Goal: Communication & Community: Answer question/provide support

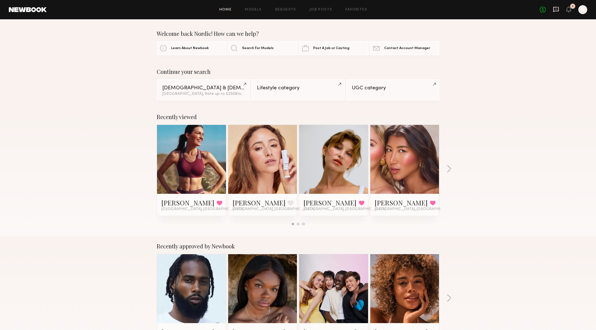
click at [557, 9] on icon at bounding box center [556, 9] width 6 height 6
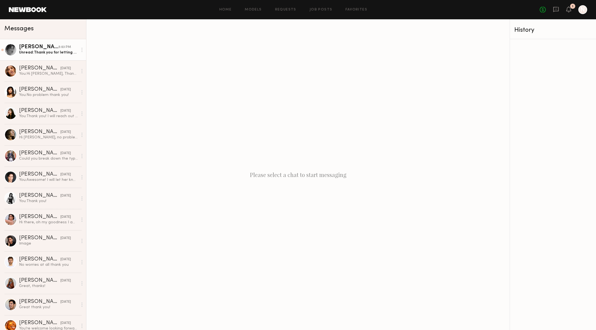
click at [68, 45] on div "5:03 PM" at bounding box center [65, 47] width 12 height 5
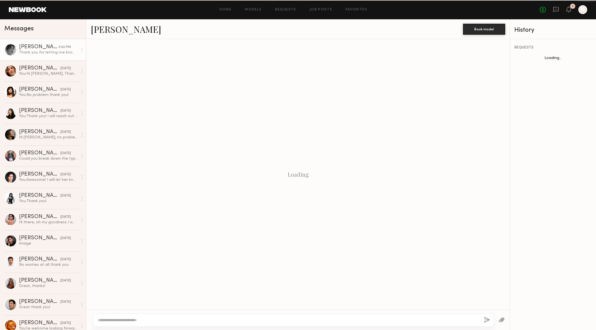
scroll to position [468, 0]
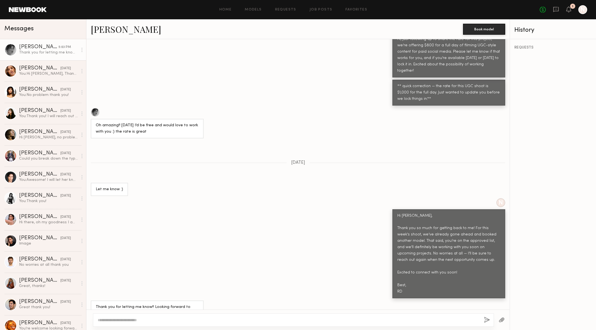
click at [174, 323] on textarea at bounding box center [289, 321] width 382 height 6
type textarea "**********"
click at [488, 320] on button "button" at bounding box center [488, 320] width 6 height 7
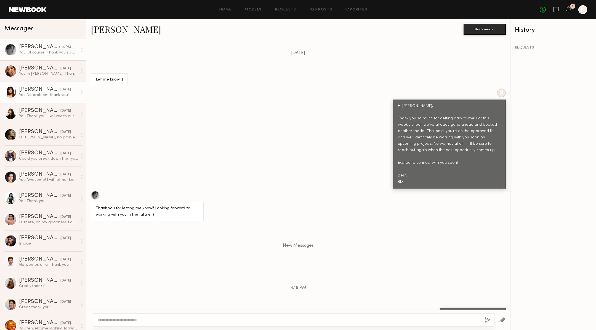
click at [62, 89] on div "[DATE]" at bounding box center [65, 89] width 10 height 5
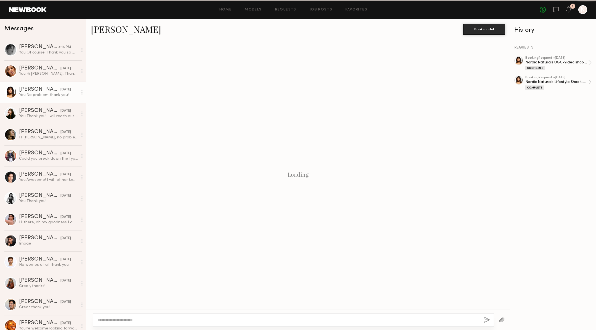
scroll to position [197, 0]
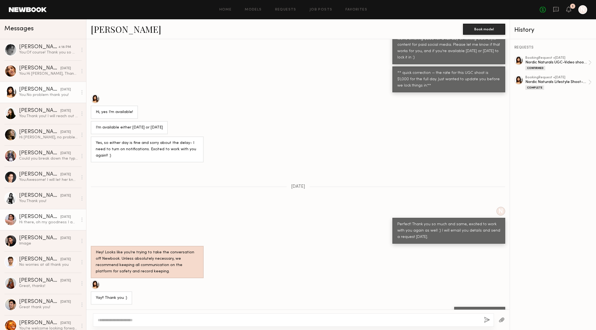
click at [0, 211] on link "[PERSON_NAME] [DATE] Hi there, oh my goodness I am so sorry. Unfortunately I wa…" at bounding box center [43, 219] width 86 height 21
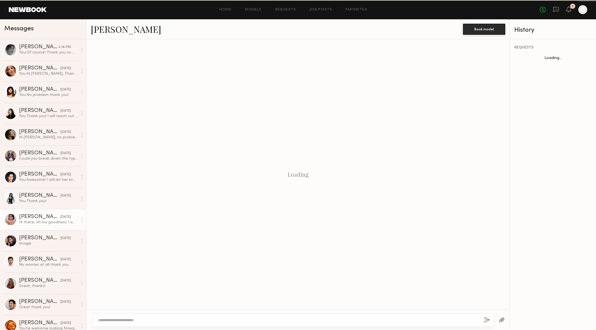
scroll to position [320, 0]
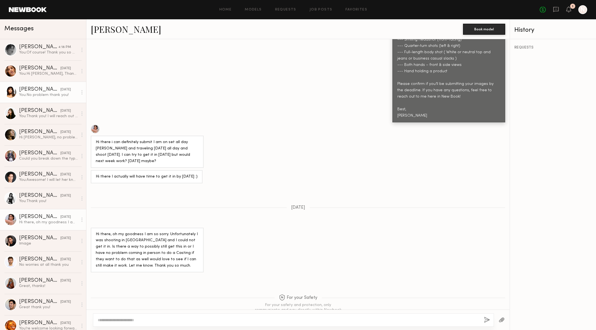
click at [42, 98] on link "[PERSON_NAME] [DATE] You: No problem thank you!" at bounding box center [43, 92] width 86 height 21
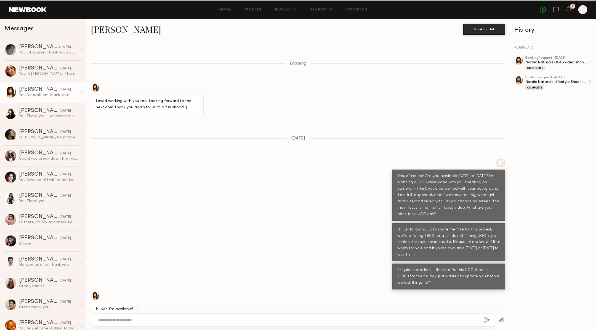
scroll to position [197, 0]
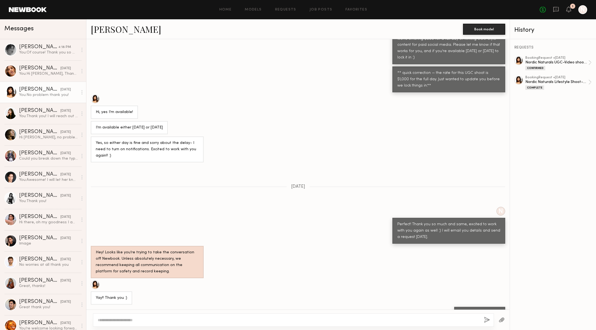
click at [115, 29] on link "[PERSON_NAME]" at bounding box center [126, 29] width 70 height 12
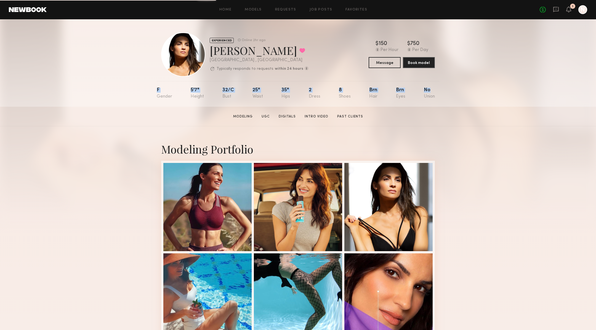
drag, startPoint x: 444, startPoint y: 97, endPoint x: 170, endPoint y: 86, distance: 273.8
click at [170, 86] on div "EXPERIENCED Online 2hr ago [PERSON_NAME] Favorited [GEOGRAPHIC_DATA] , [GEOGRAP…" at bounding box center [298, 62] width 596 height 87
click at [165, 108] on section "Leann V. Modeling UGC Digitals Intro Video Past Clients Message Book Model" at bounding box center [298, 117] width 596 height 20
